Goal: Task Accomplishment & Management: Manage account settings

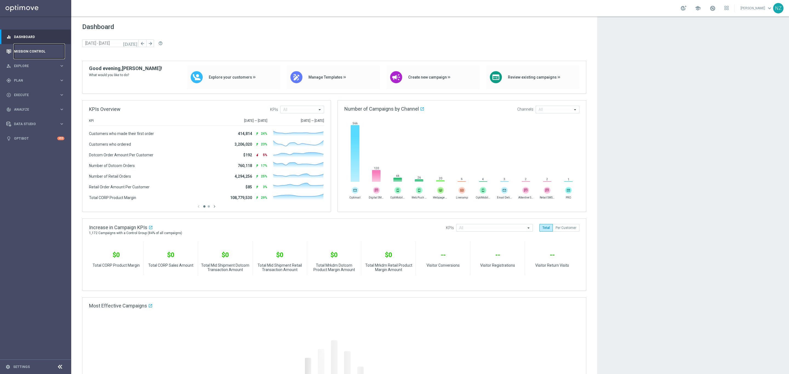
click at [41, 50] on link "Mission Control" at bounding box center [39, 51] width 50 height 15
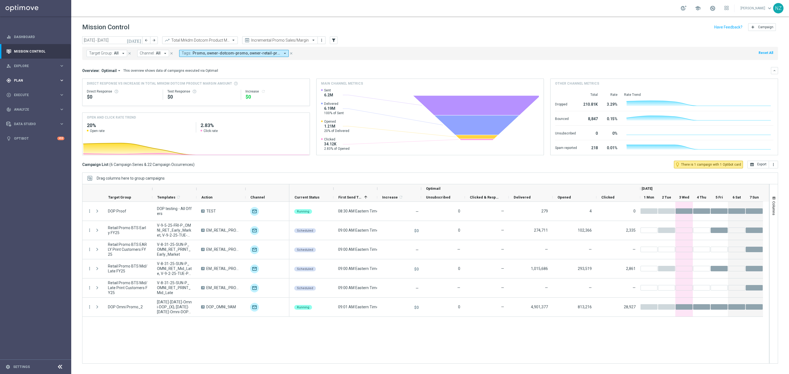
click at [27, 80] on span "Plan" at bounding box center [36, 80] width 45 height 3
click at [27, 91] on link "Target Groups" at bounding box center [35, 92] width 43 height 4
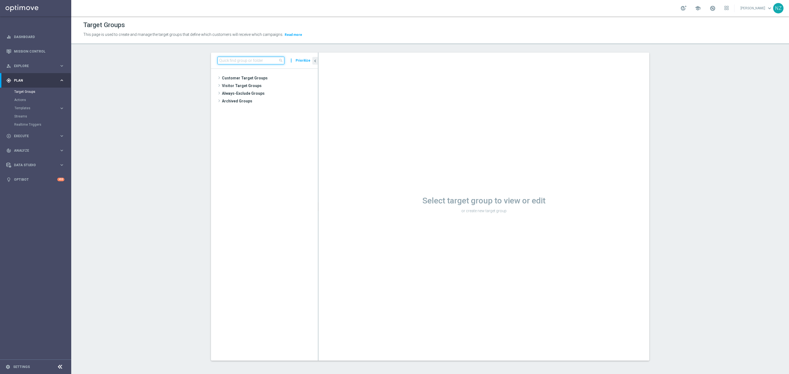
click at [239, 62] on input at bounding box center [250, 61] width 67 height 8
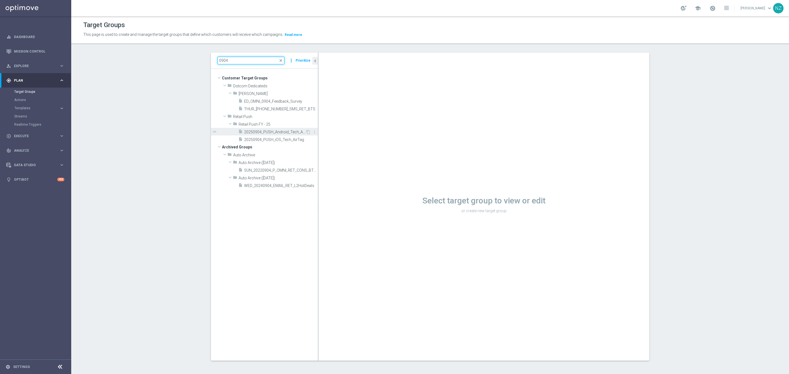
type input "0904"
click at [280, 134] on span "20250904_PUSH_Android_Tech_AirTag" at bounding box center [274, 132] width 61 height 5
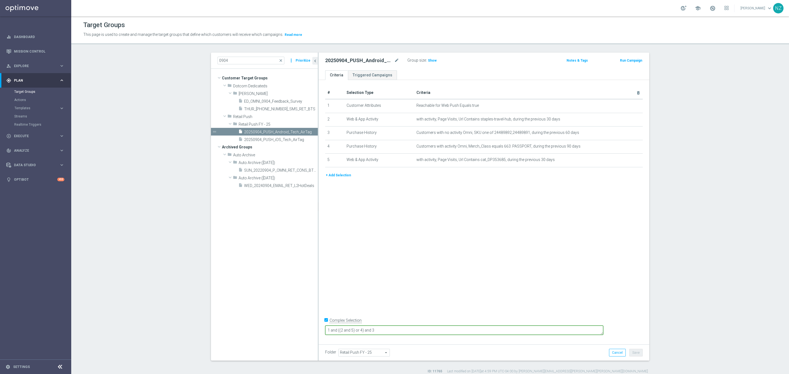
drag, startPoint x: 380, startPoint y: 330, endPoint x: 391, endPoint y: 332, distance: 11.1
click at [391, 332] on textarea "1 and ((2 and 5) or 4) and 3" at bounding box center [464, 331] width 278 height 10
drag, startPoint x: 376, startPoint y: 329, endPoint x: 382, endPoint y: 328, distance: 6.7
click at [376, 329] on textarea "1 and ((2 or 5 or 4) and 3" at bounding box center [464, 331] width 278 height 10
type textarea "1 and (2 or 5 or 4) and 3"
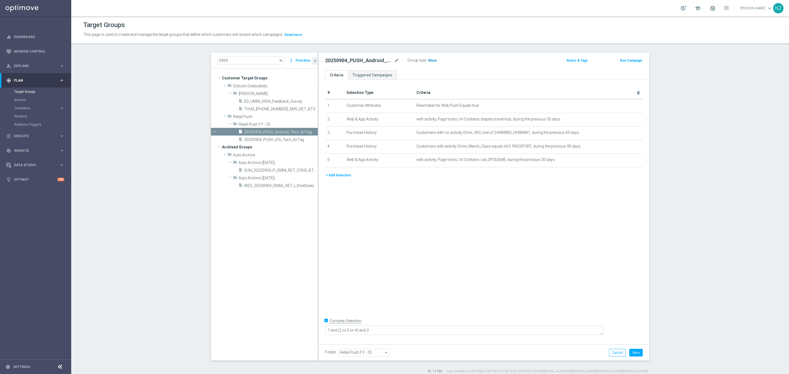
click at [430, 59] on span "Show" at bounding box center [432, 61] width 9 height 4
click at [635, 351] on button "Save" at bounding box center [635, 353] width 13 height 8
click at [623, 118] on icon "mode_edit" at bounding box center [625, 119] width 4 height 4
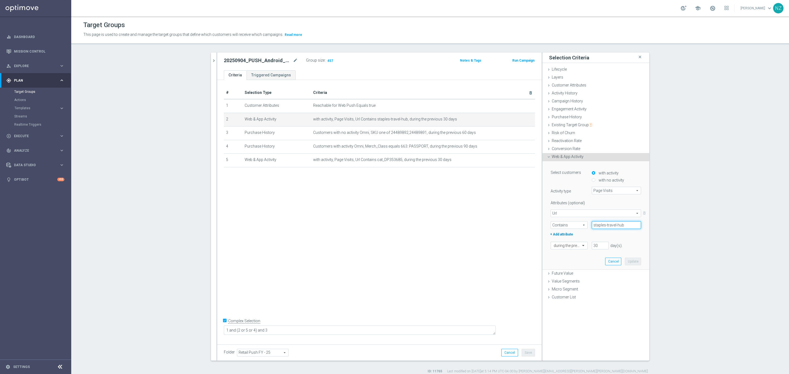
drag, startPoint x: 621, startPoint y: 223, endPoint x: 550, endPoint y: 232, distance: 72.1
click at [552, 232] on div "Attributes (optional) Url Url arrow_drop_down search delete_forever Contains Co…" at bounding box center [596, 218] width 90 height 39
type input "travel"
click at [633, 261] on button "Update" at bounding box center [633, 262] width 16 height 8
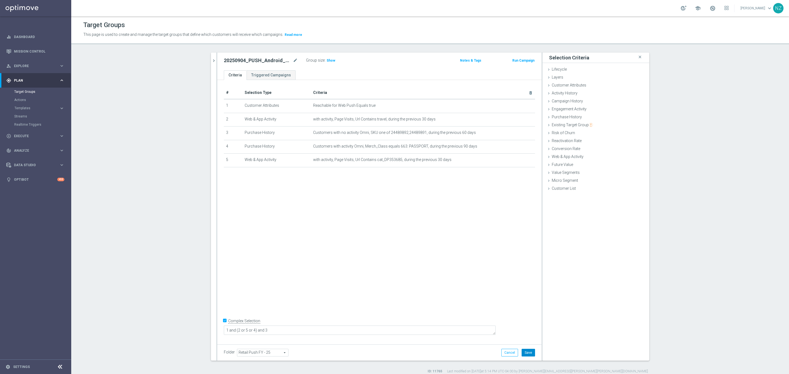
click at [525, 351] on button "Save" at bounding box center [527, 353] width 13 height 8
click at [326, 59] on span "Show" at bounding box center [330, 61] width 9 height 4
click at [211, 62] on icon "chevron_right" at bounding box center [213, 60] width 5 height 5
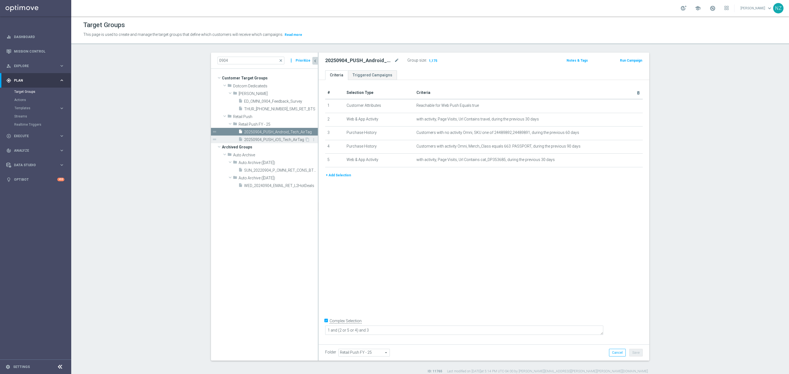
click at [279, 138] on span "20250904_PUSH_iOS_Tech_AirTag" at bounding box center [274, 139] width 61 height 5
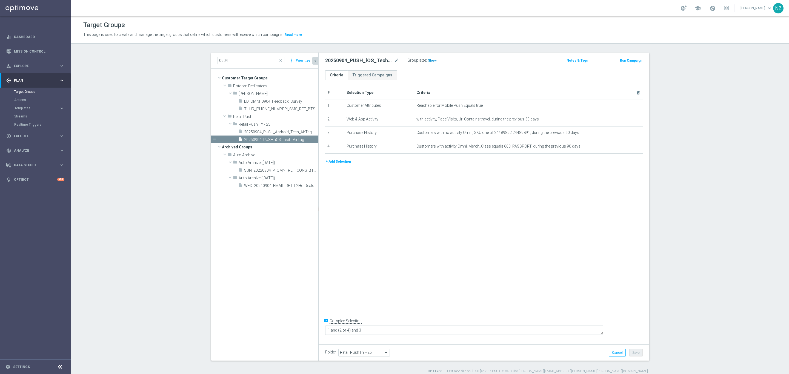
click at [428, 59] on span "Show" at bounding box center [432, 61] width 9 height 4
click at [287, 130] on span "20250904_PUSH_Android_Tech_AirTag" at bounding box center [274, 132] width 61 height 5
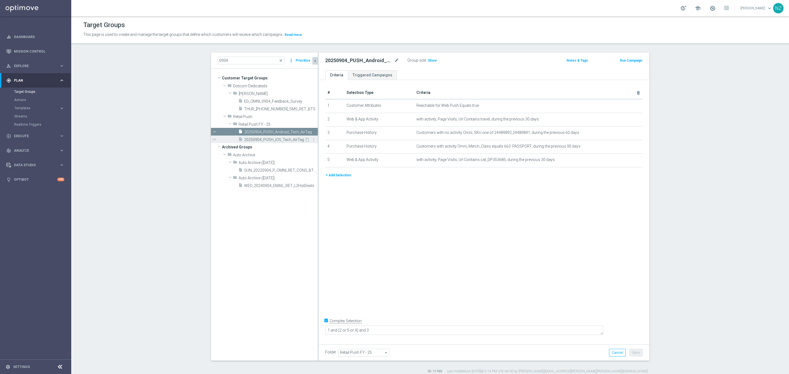
click at [291, 141] on span "20250904_PUSH_iOS_Tech_AirTag" at bounding box center [274, 139] width 61 height 5
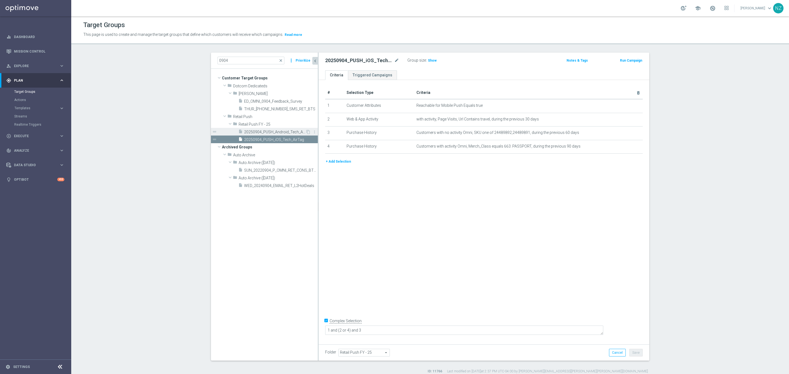
click at [287, 131] on span "20250904_PUSH_Android_Tech_AirTag" at bounding box center [274, 132] width 61 height 5
click at [431, 59] on span "Show" at bounding box center [432, 61] width 9 height 4
drag, startPoint x: 275, startPoint y: 139, endPoint x: 368, endPoint y: 102, distance: 99.9
click at [276, 139] on span "20250904_PUSH_iOS_Tech_AirTag" at bounding box center [281, 139] width 74 height 5
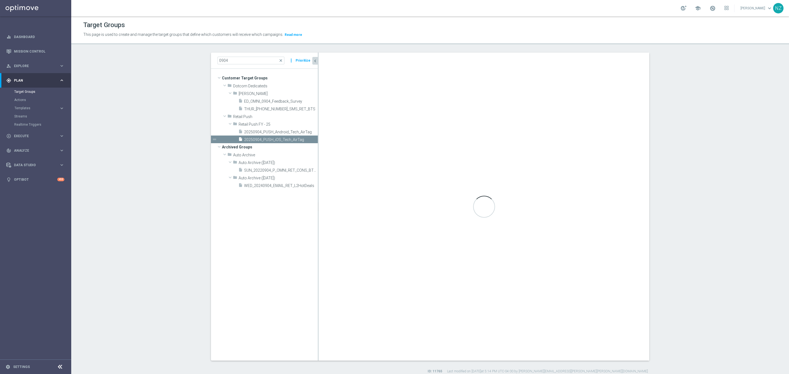
type textarea "1 and (2 or 4) and 3"
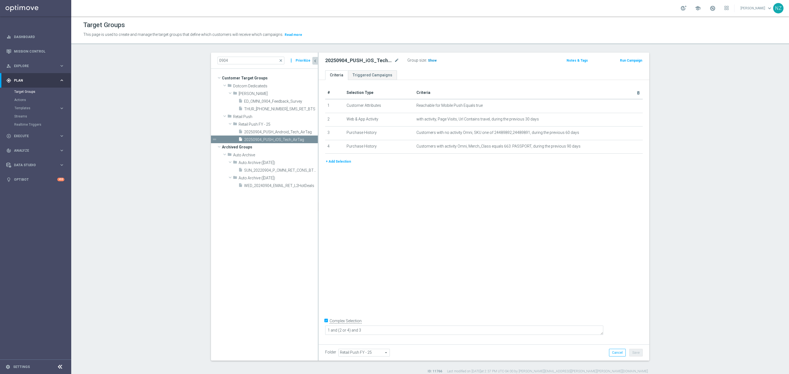
click at [431, 60] on span "Show" at bounding box center [432, 61] width 9 height 4
click at [27, 33] on link "Dashboard" at bounding box center [39, 37] width 50 height 15
